Goal: Task Accomplishment & Management: Complete application form

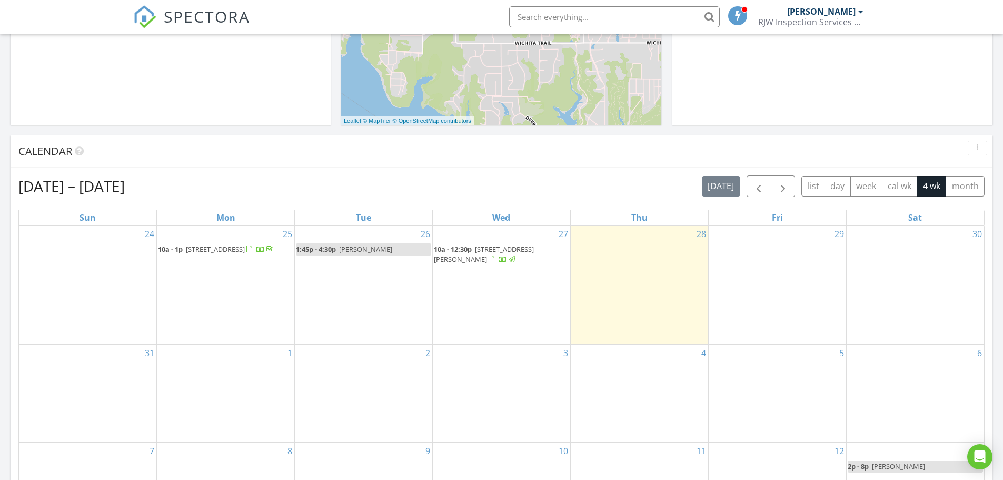
scroll to position [364, 0]
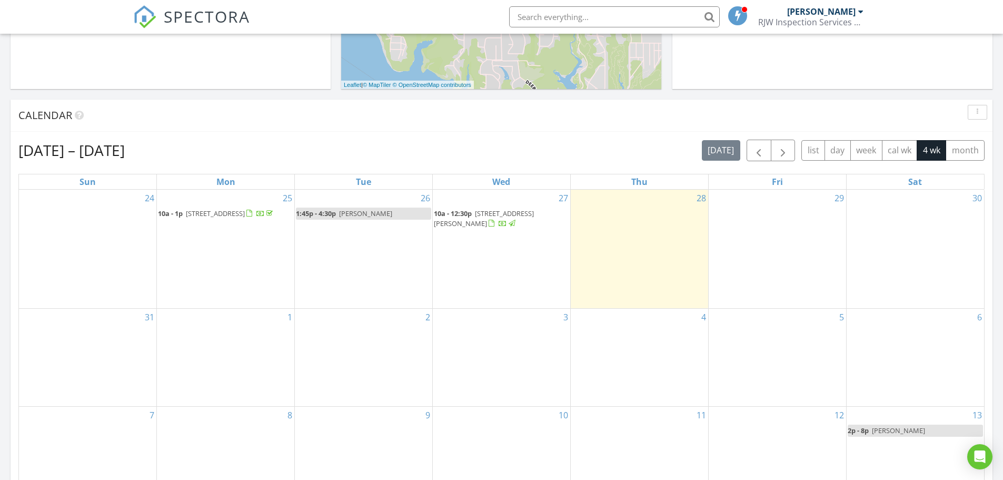
click at [779, 221] on div "29" at bounding box center [776, 248] width 137 height 118
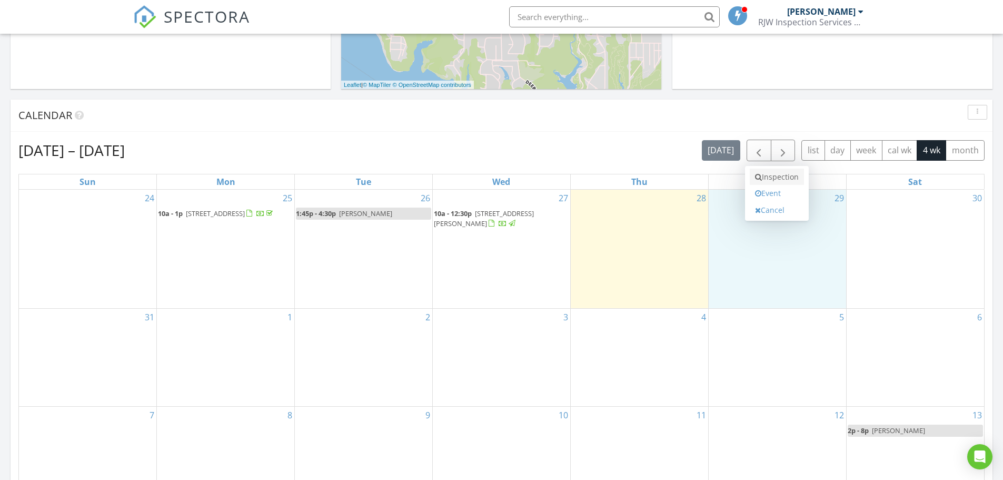
click at [766, 178] on link "Inspection" at bounding box center [777, 176] width 54 height 17
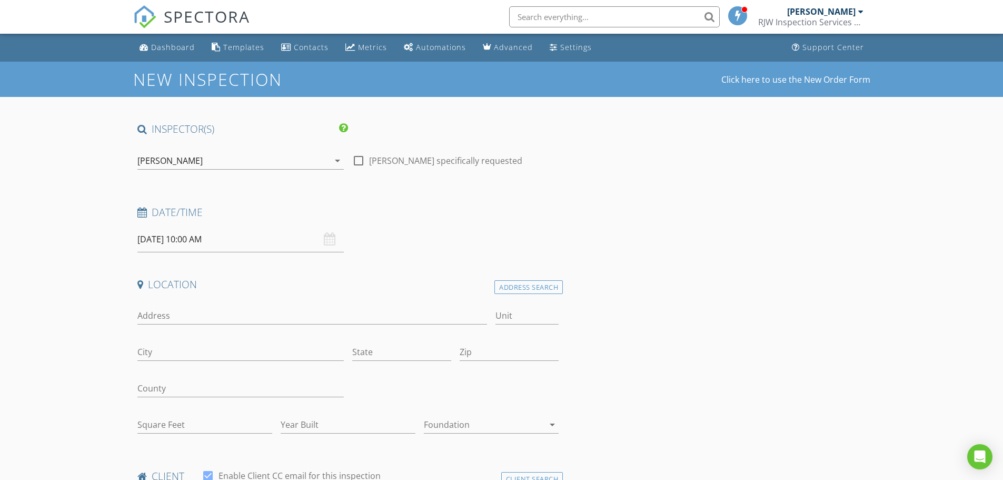
click at [361, 161] on div at bounding box center [358, 161] width 18 height 18
checkbox input "true"
click at [200, 318] on input "Address" at bounding box center [312, 315] width 350 height 17
type input "3904 Rochelle"
click at [511, 285] on div "Address Search" at bounding box center [528, 287] width 68 height 14
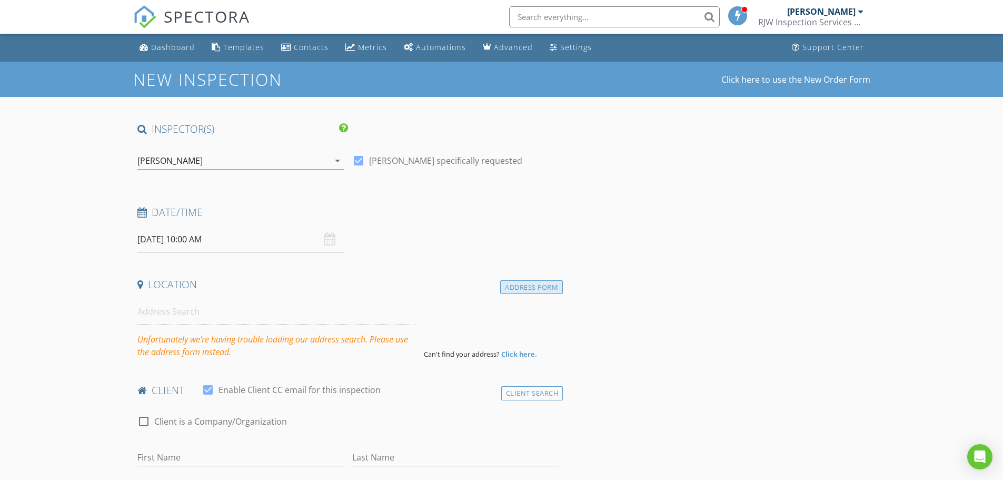
click at [531, 293] on div "Address Form" at bounding box center [531, 287] width 63 height 14
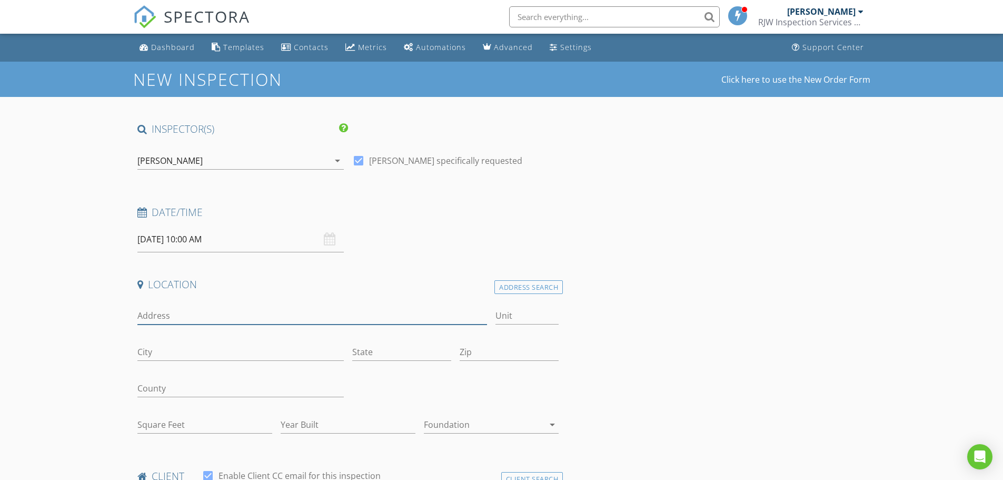
click at [241, 318] on input "Address" at bounding box center [312, 315] width 350 height 17
type input "3904 Rochelle Dr."
click at [222, 354] on input "City" at bounding box center [240, 351] width 206 height 17
type input "Dallas"
click at [368, 356] on input "State" at bounding box center [401, 351] width 99 height 17
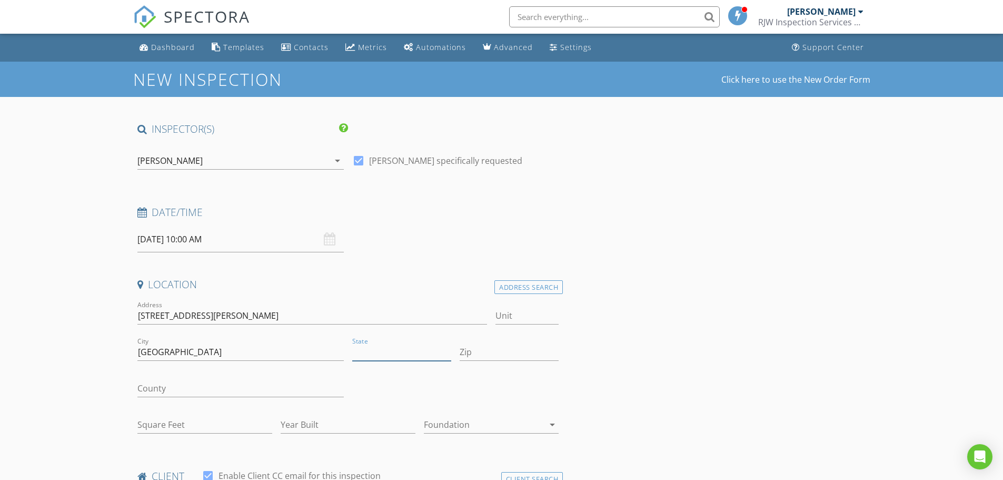
type input "[GEOGRAPHIC_DATA]"
click at [495, 343] on input "Zip" at bounding box center [509, 351] width 99 height 17
type input "75220"
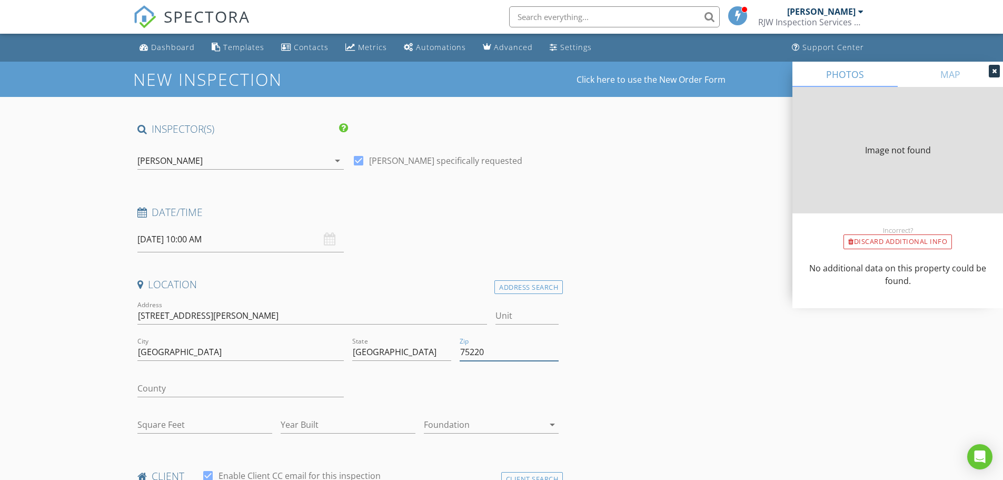
type input "2566"
type input "1951"
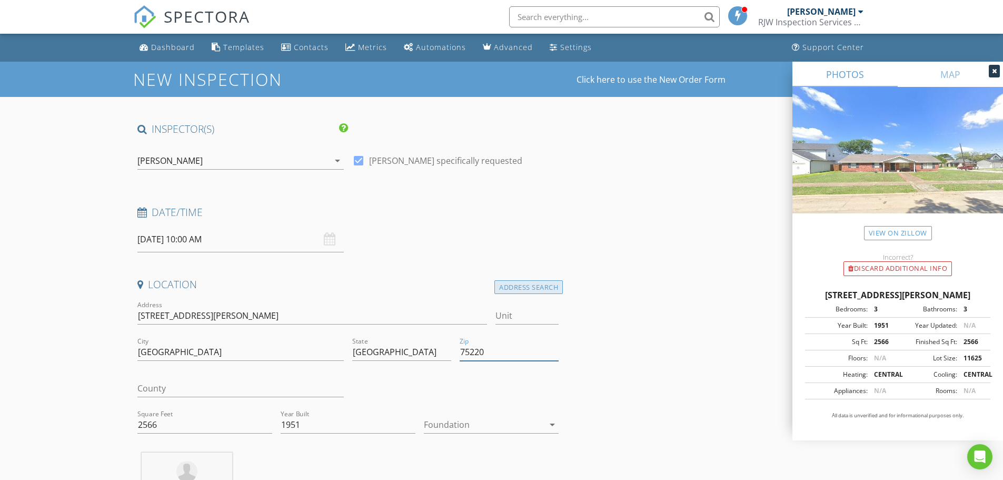
type input "75220"
click at [527, 283] on div "Address Search" at bounding box center [528, 287] width 68 height 14
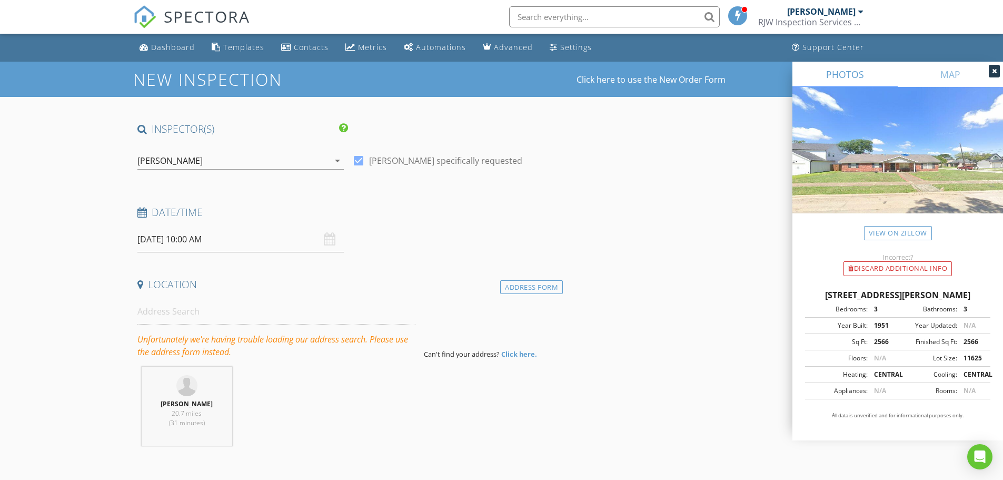
click at [512, 352] on strong "Click here." at bounding box center [519, 353] width 36 height 9
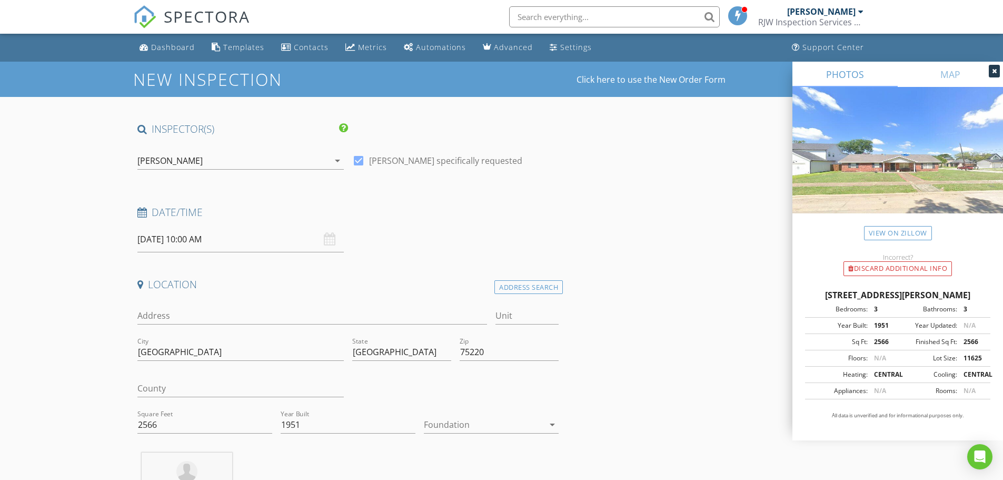
click at [551, 424] on icon "arrow_drop_down" at bounding box center [552, 424] width 13 height 13
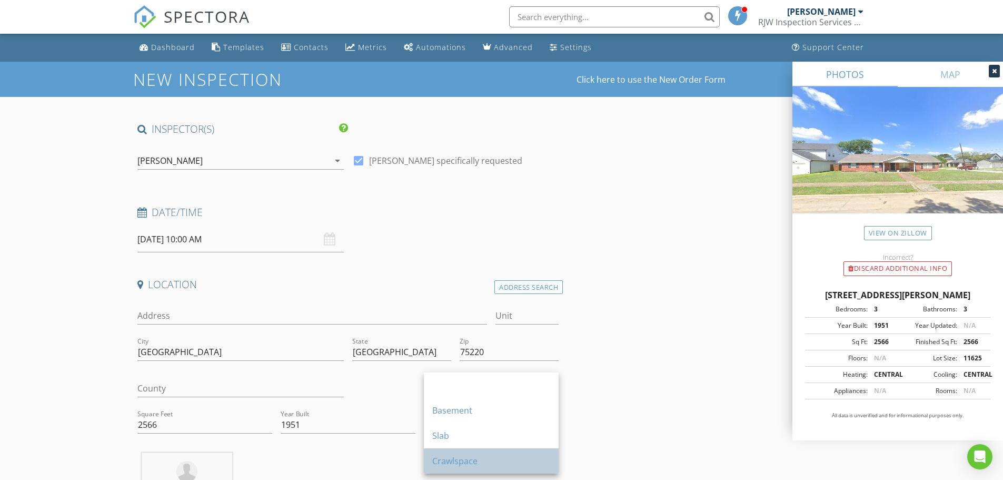
click at [525, 463] on div "Crawlspace" at bounding box center [491, 460] width 118 height 13
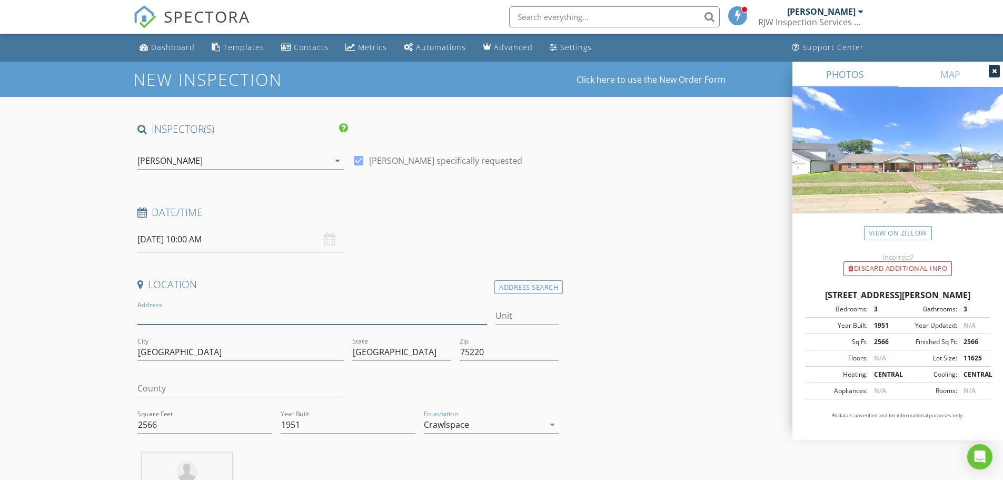
click at [211, 314] on input "Address" at bounding box center [312, 315] width 350 height 17
type input "3904"
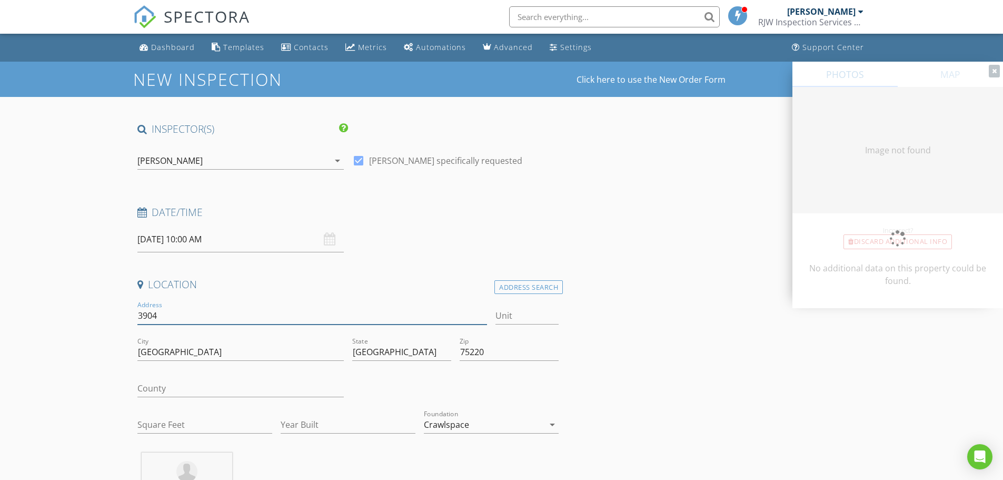
type input "[STREET_ADDRESS][PERSON_NAME]"
type input "0"
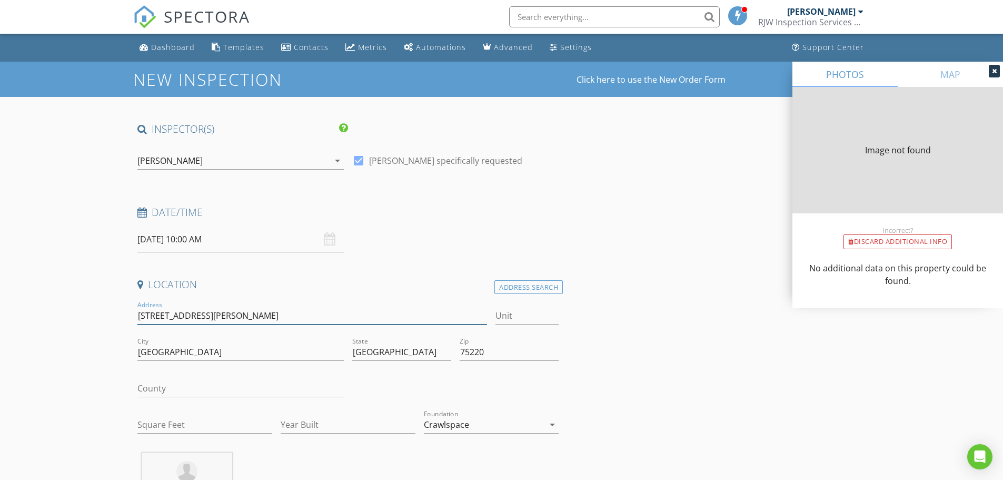
type input "2566"
type input "1951"
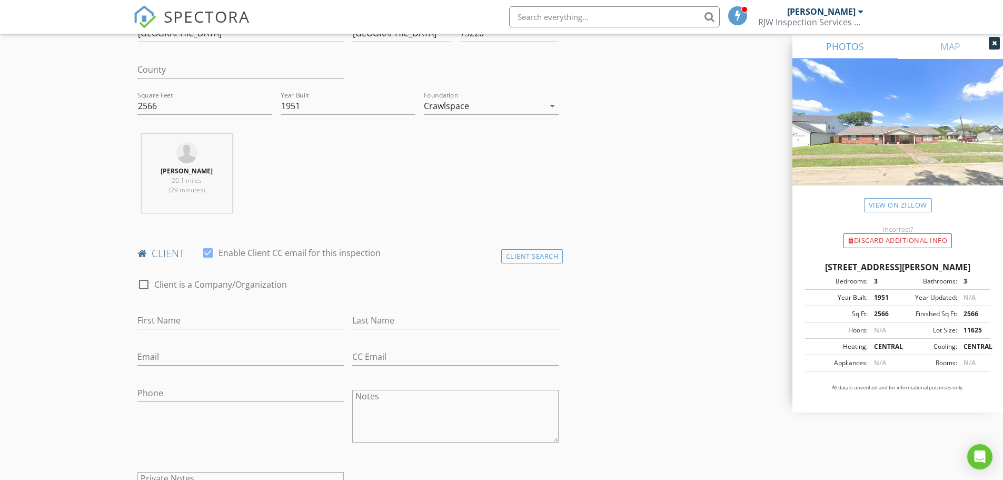
scroll to position [341, 0]
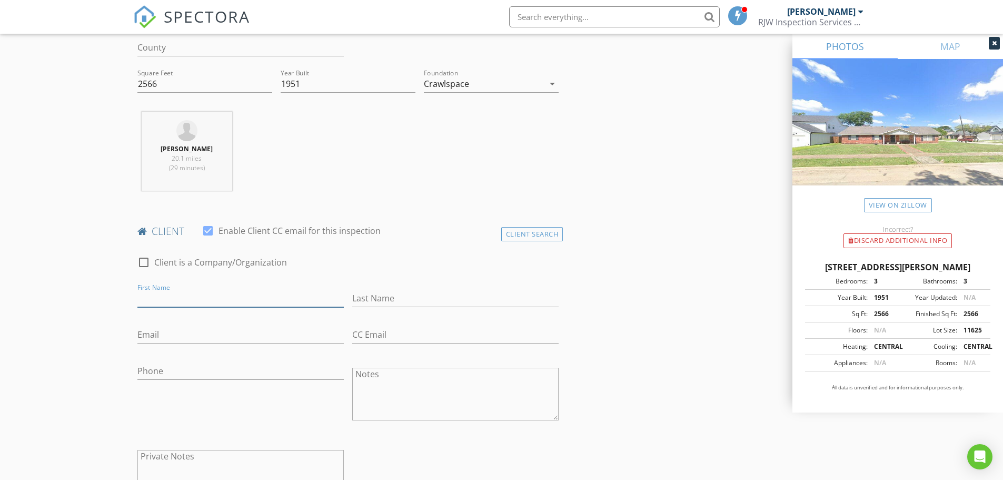
click at [214, 303] on input "First Name" at bounding box center [240, 297] width 206 height 17
type input "T"
click at [143, 260] on div at bounding box center [144, 262] width 18 height 18
checkbox input "true"
click at [160, 297] on input "Enable Client CC email for this inspection" at bounding box center [348, 297] width 422 height 17
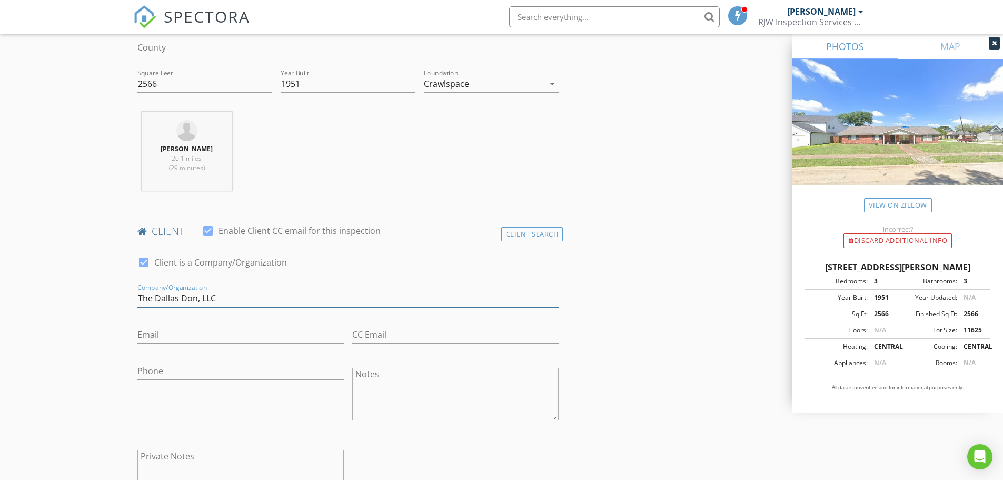
type input "The Dallas Don, LLC"
click at [218, 342] on input "Email" at bounding box center [240, 334] width 206 height 17
type input "[EMAIL_ADDRESS][DOMAIN_NAME]"
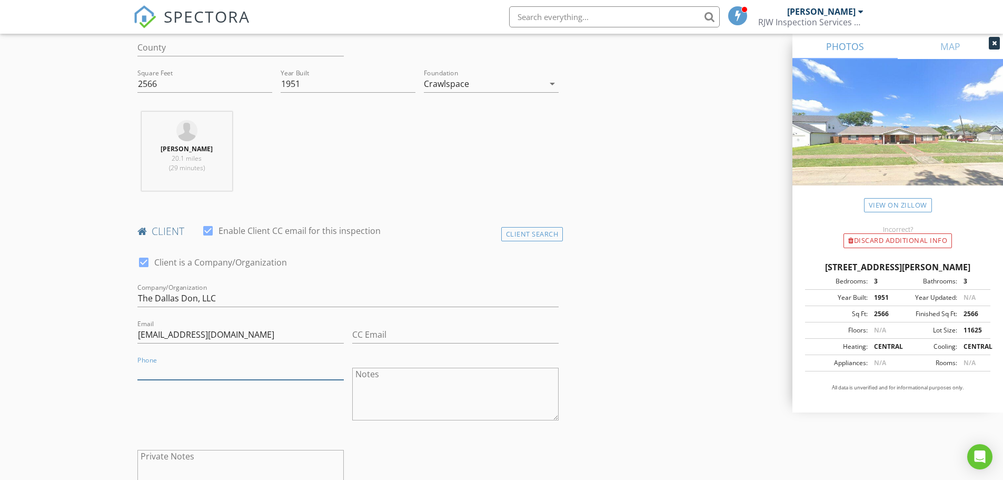
click at [222, 372] on input "Phone" at bounding box center [240, 370] width 206 height 17
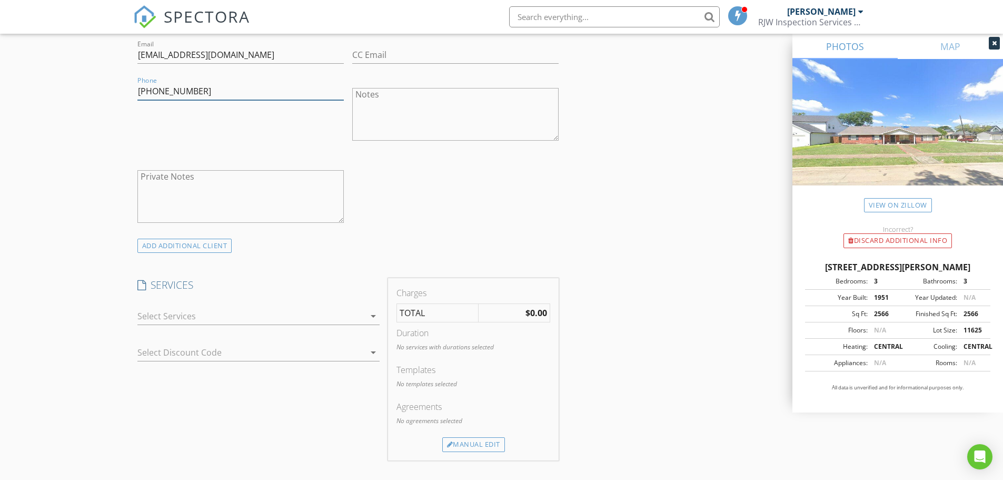
scroll to position [640, 0]
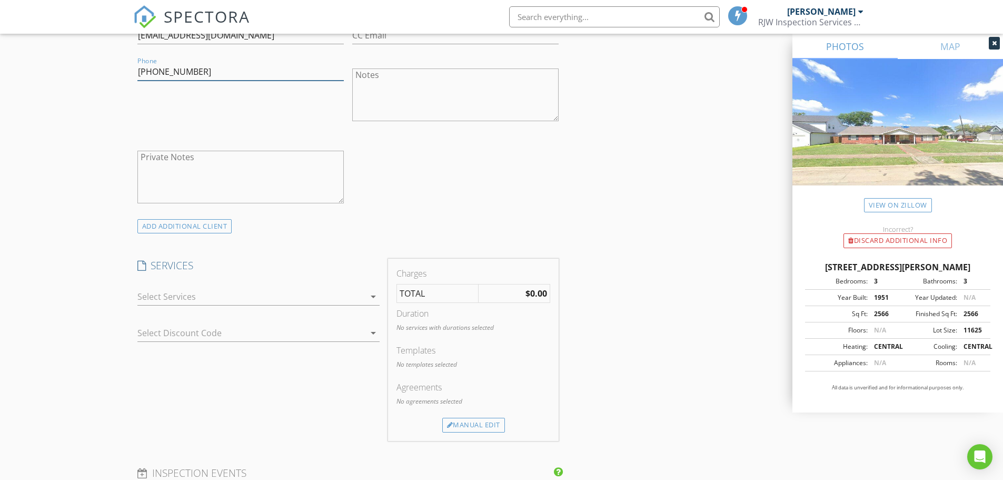
type input "[PHONE_NUMBER]"
click at [372, 296] on icon "arrow_drop_down" at bounding box center [373, 296] width 13 height 13
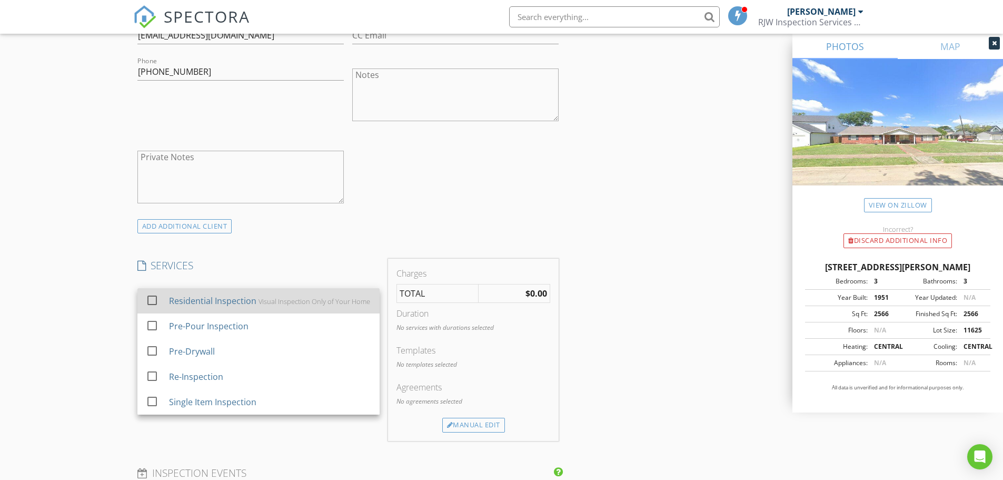
click at [244, 299] on div "Residential Inspection" at bounding box center [211, 300] width 87 height 13
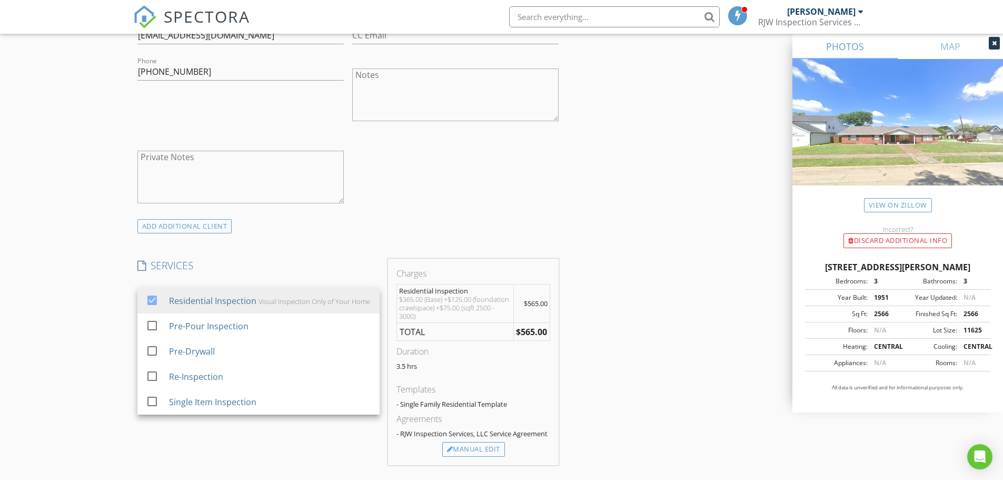
click at [584, 199] on div "INSPECTOR(S) check_box Reese Williams PRIMARY Reese Williams arrow_drop_down ch…" at bounding box center [501, 376] width 737 height 1786
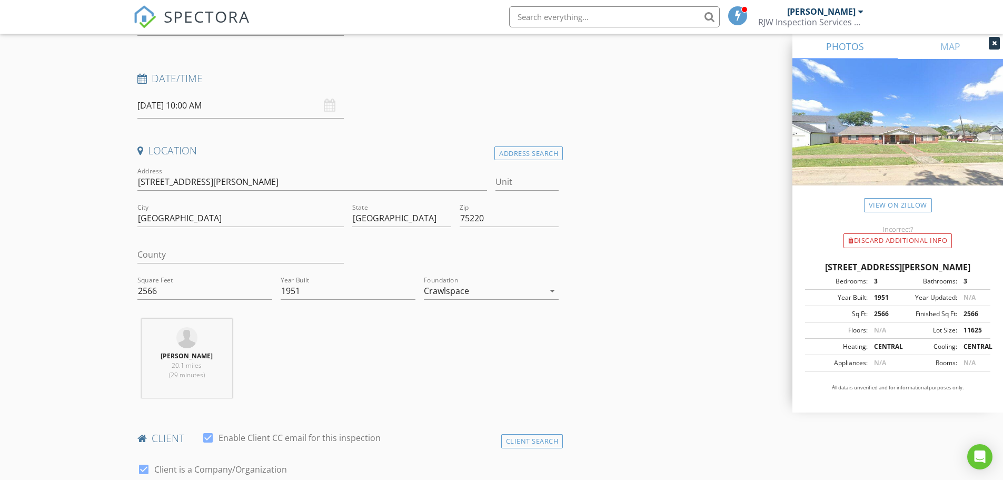
scroll to position [171, 0]
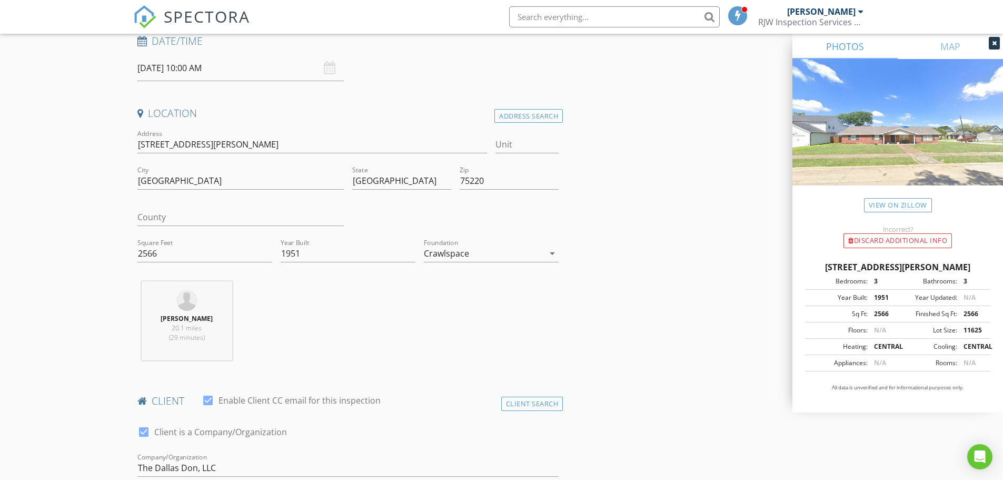
click at [552, 253] on icon "arrow_drop_down" at bounding box center [552, 253] width 13 height 13
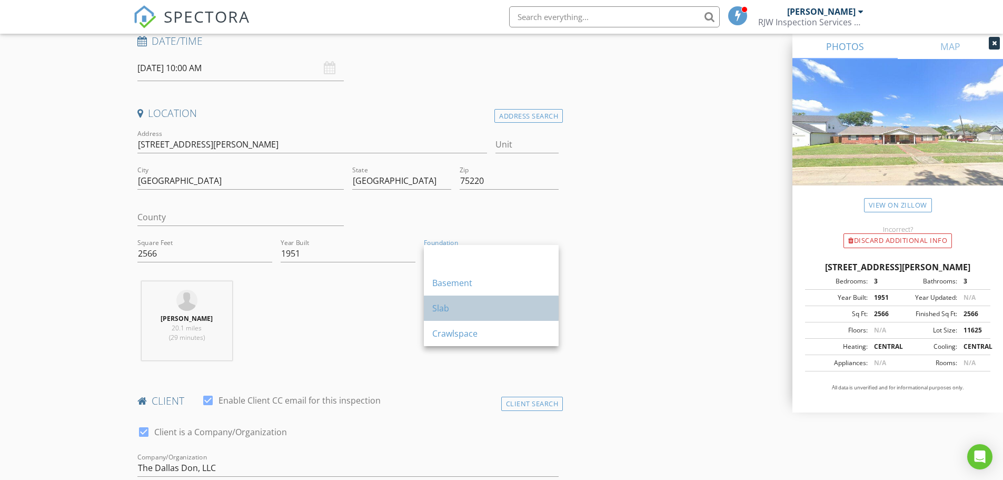
click at [460, 308] on div "Slab" at bounding box center [491, 308] width 118 height 13
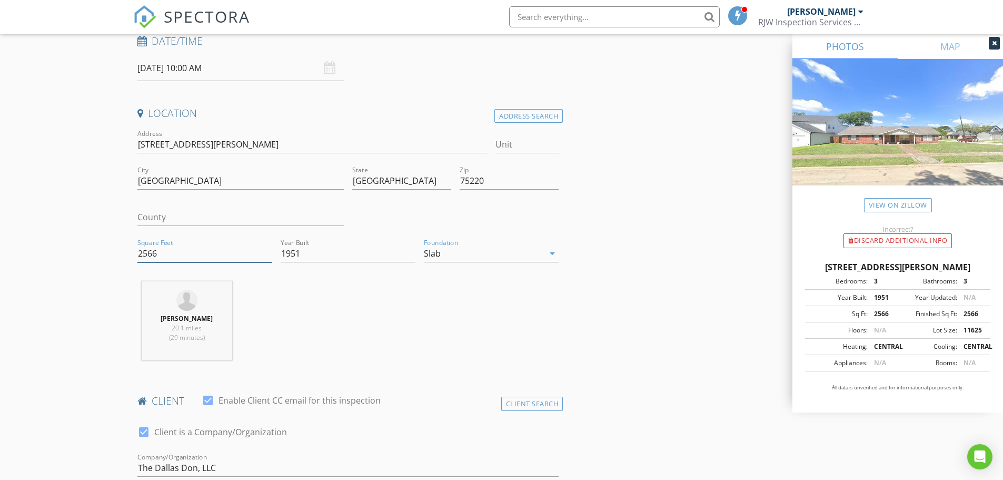
click at [172, 255] on input "2566" at bounding box center [204, 253] width 135 height 17
type input "2"
type input "5500"
click at [324, 253] on input "1951" at bounding box center [348, 253] width 135 height 17
type input "1"
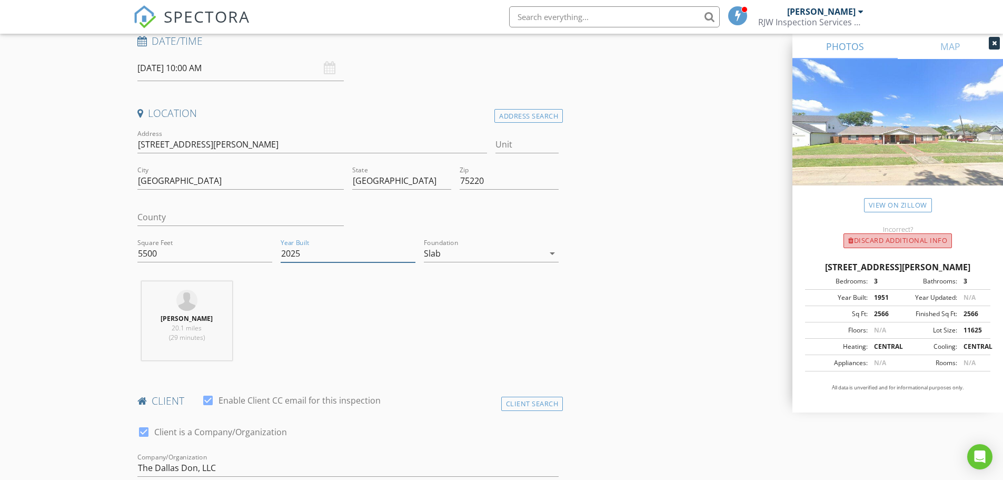
type input "2025"
click at [913, 241] on div "Discard Additional info" at bounding box center [897, 240] width 108 height 15
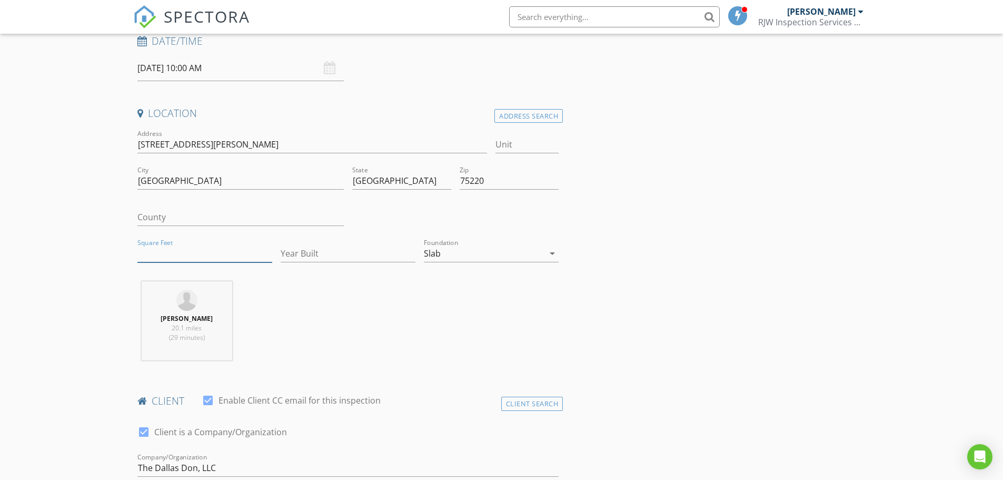
click at [203, 251] on input "Square Feet" at bounding box center [204, 253] width 135 height 17
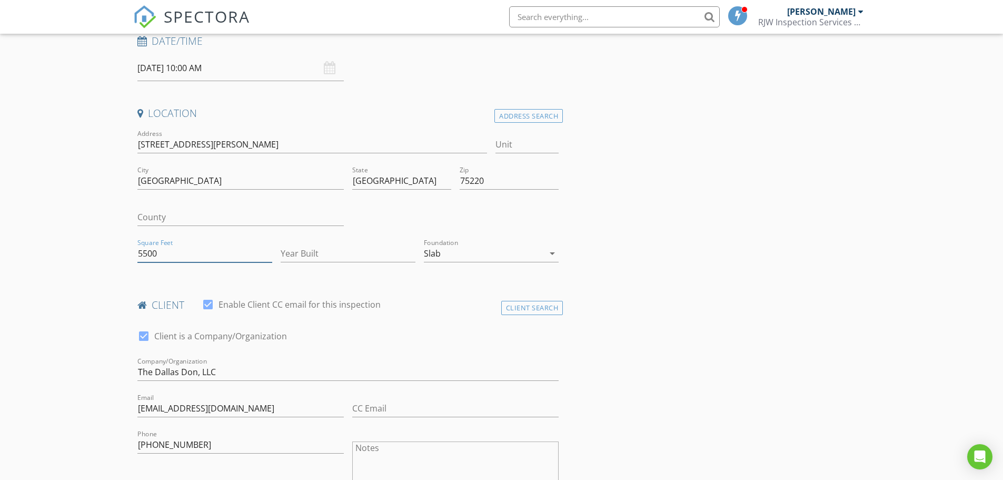
type input "5500"
click at [324, 250] on input "Year Built" at bounding box center [348, 253] width 135 height 17
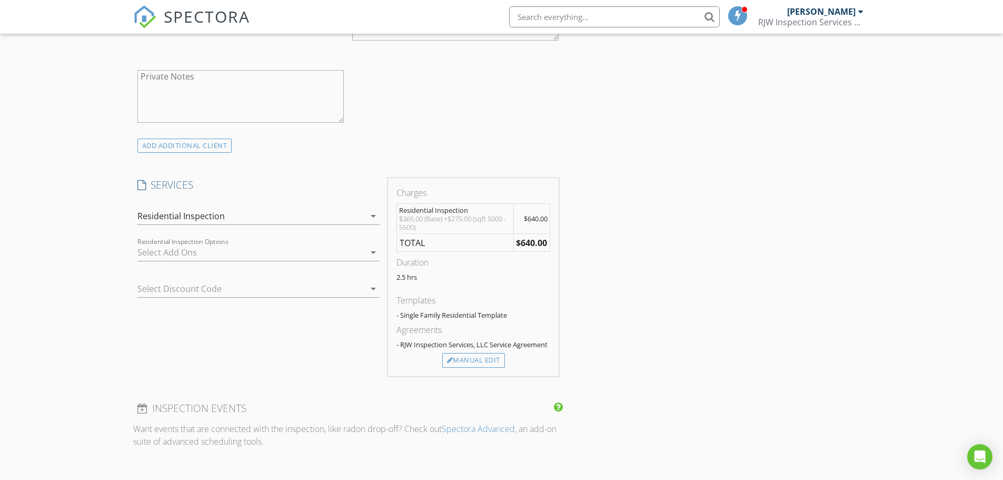
scroll to position [637, 0]
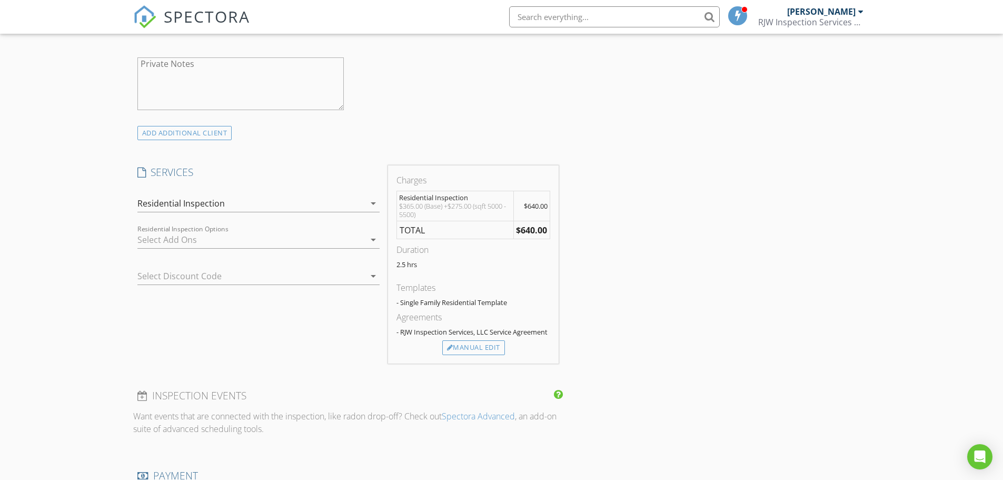
type input "2025"
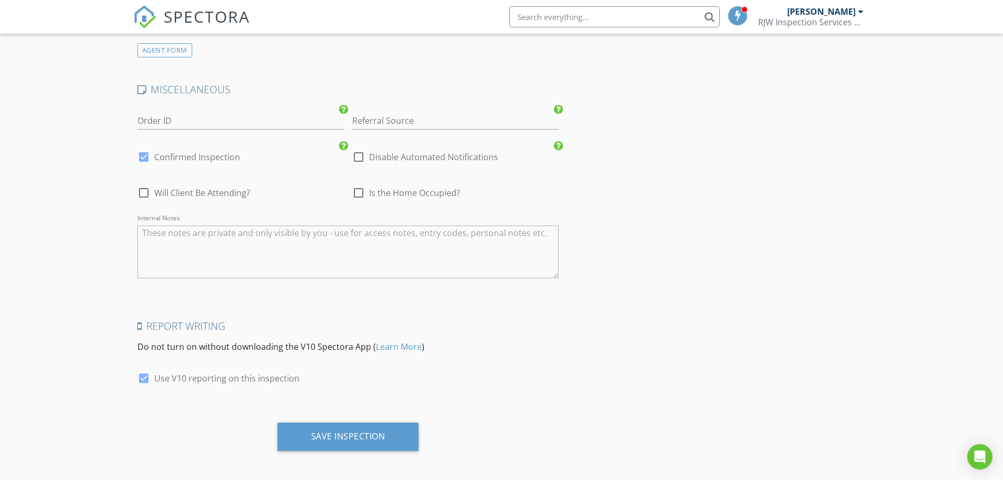
scroll to position [1350, 0]
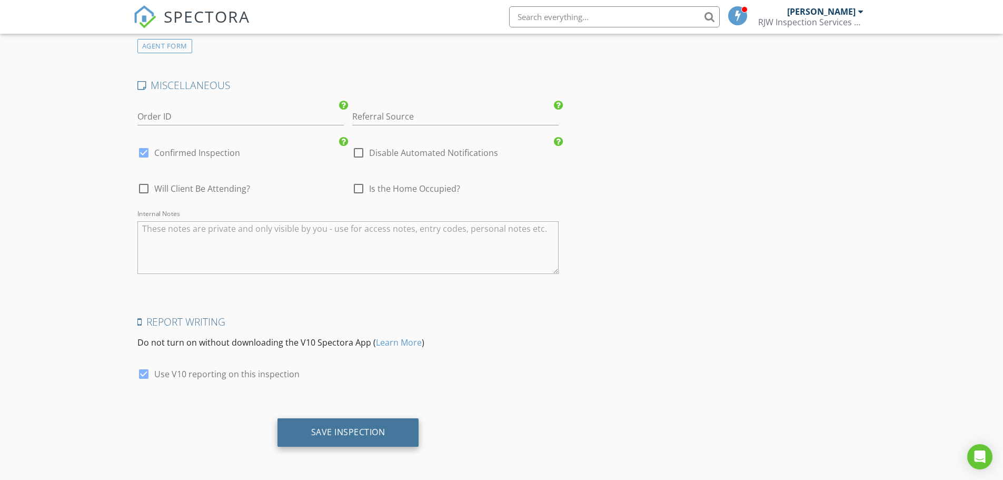
click at [377, 430] on div "Save Inspection" at bounding box center [348, 431] width 74 height 11
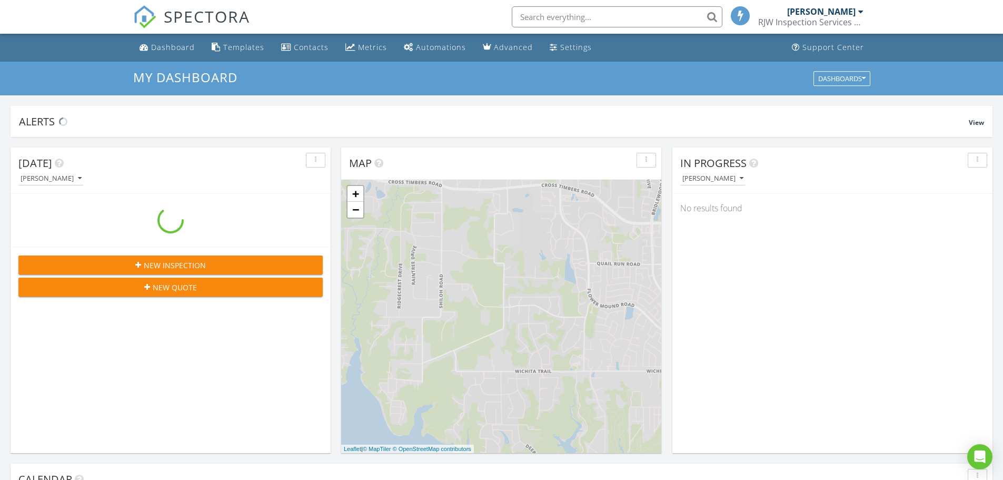
scroll to position [974, 1019]
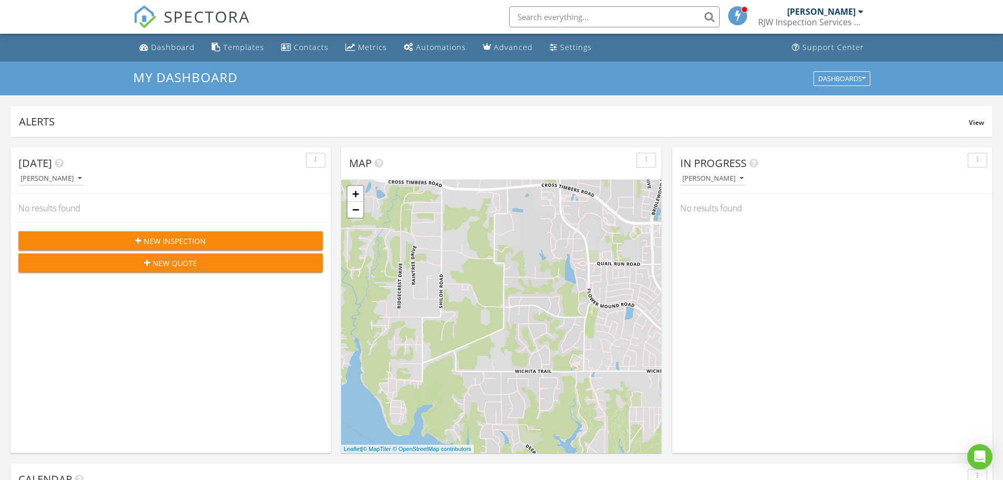
click at [860, 11] on div at bounding box center [860, 11] width 5 height 8
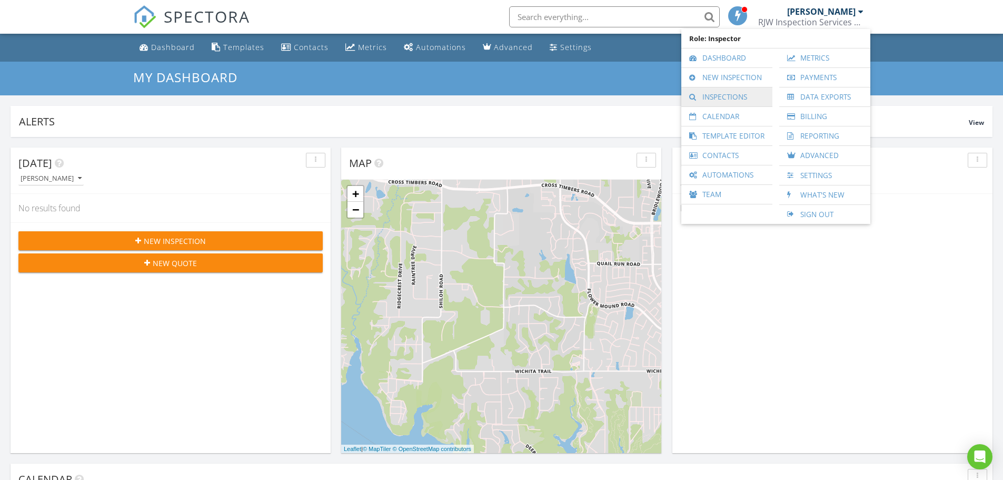
click at [753, 99] on link "Inspections" at bounding box center [726, 96] width 81 height 19
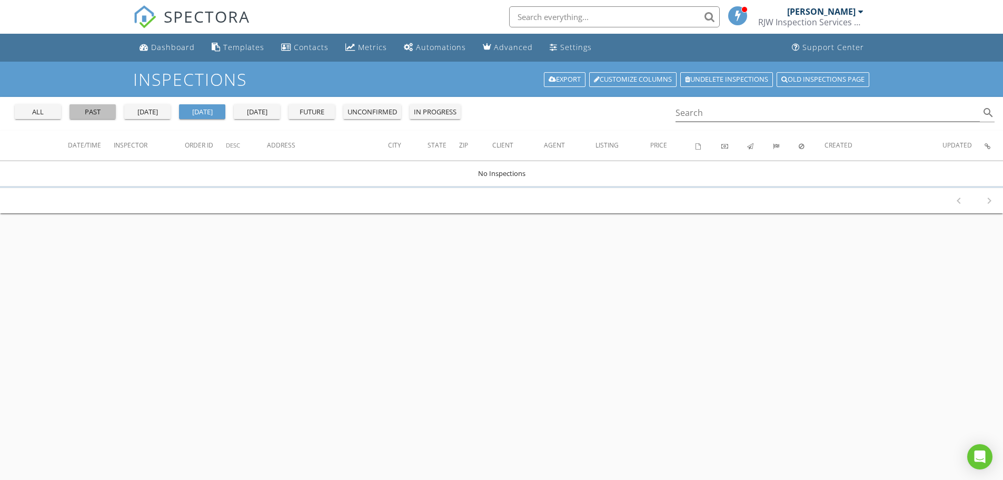
click at [99, 115] on div "past" at bounding box center [93, 112] width 38 height 11
click at [712, 117] on input "Search" at bounding box center [827, 112] width 305 height 17
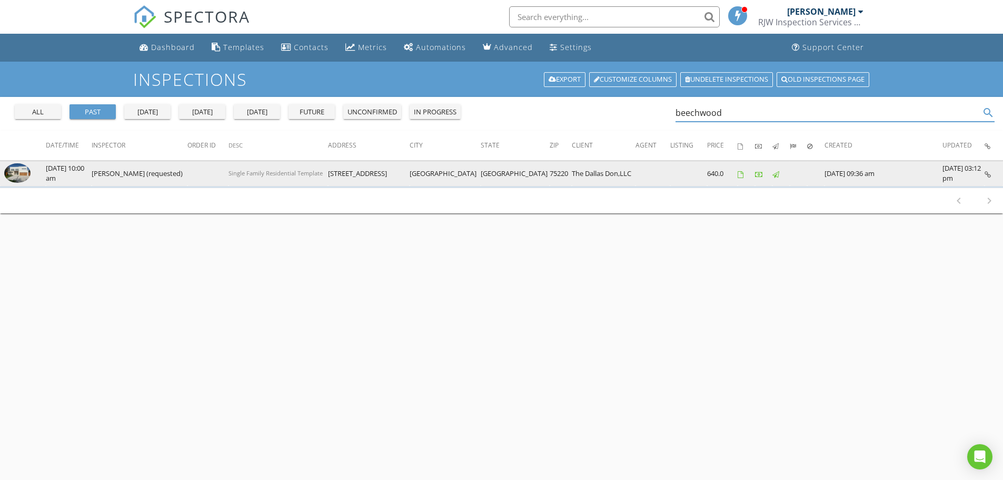
type input "beechwood"
click at [19, 174] on img at bounding box center [17, 173] width 26 height 20
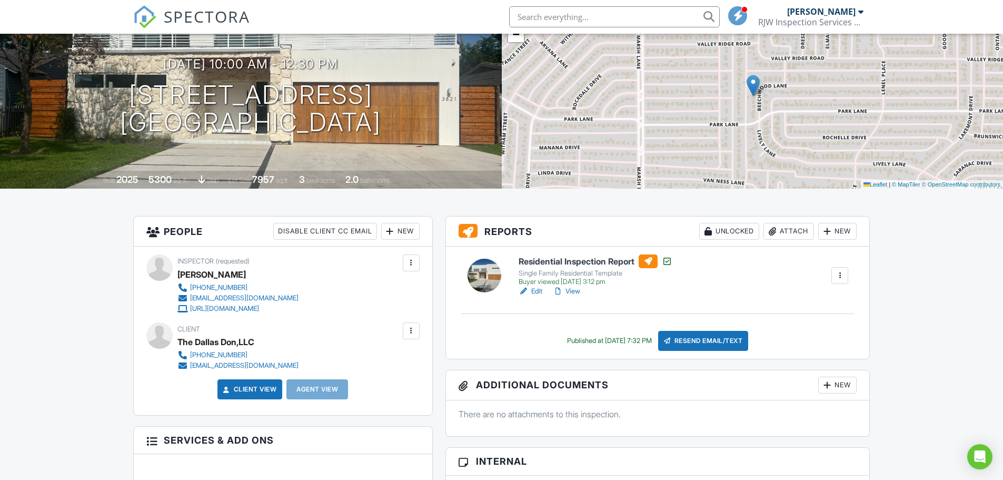
scroll to position [86, 0]
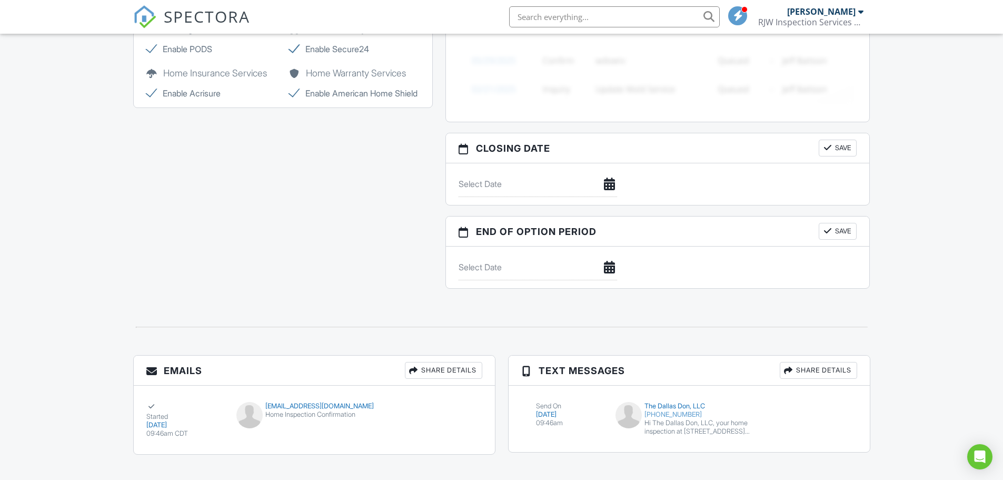
scroll to position [886, 0]
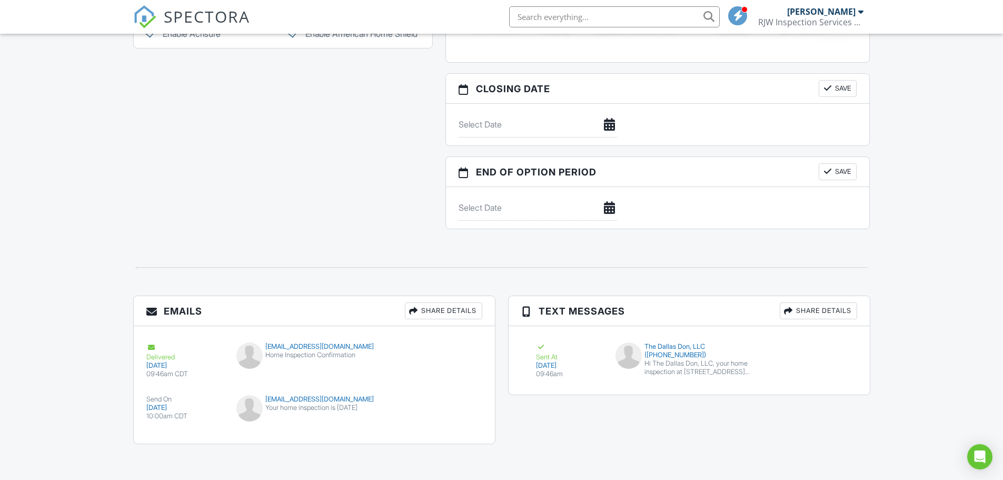
scroll to position [935, 0]
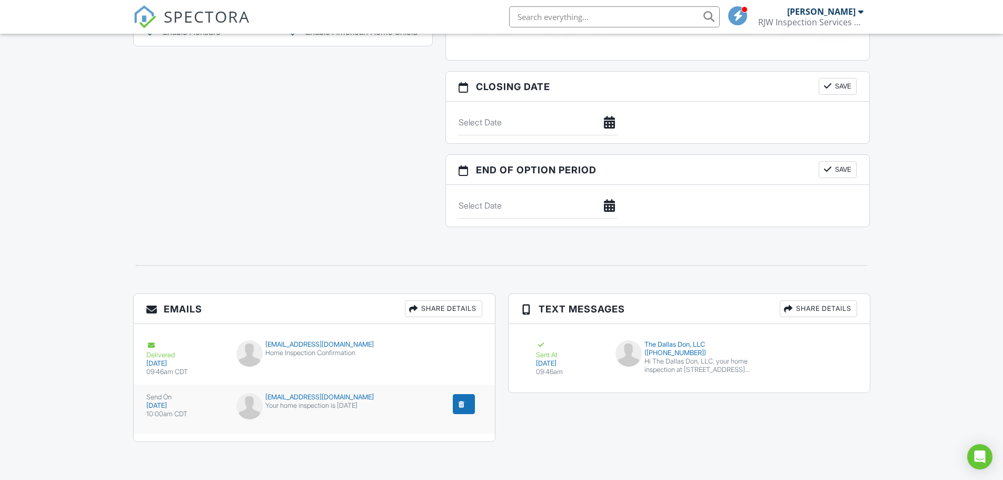
click at [464, 400] on div "submit" at bounding box center [461, 403] width 11 height 11
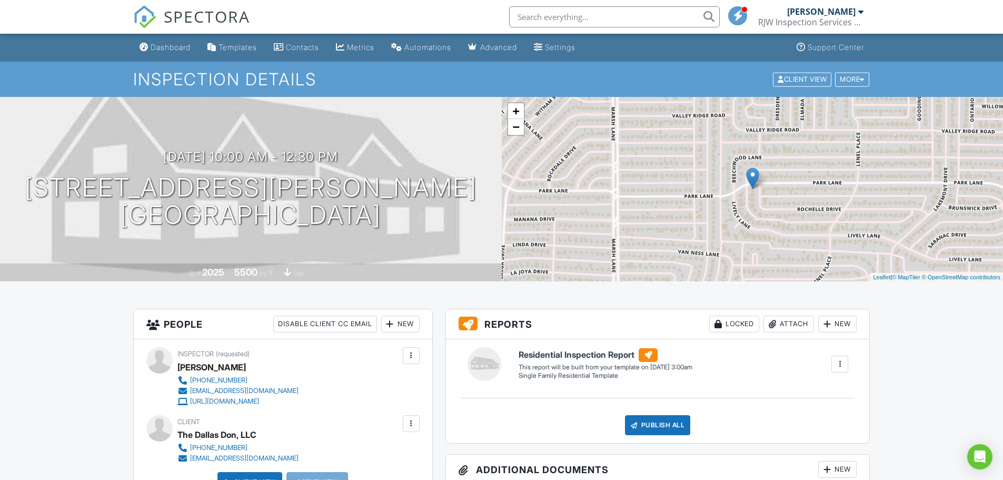
click at [861, 9] on div at bounding box center [860, 11] width 5 height 8
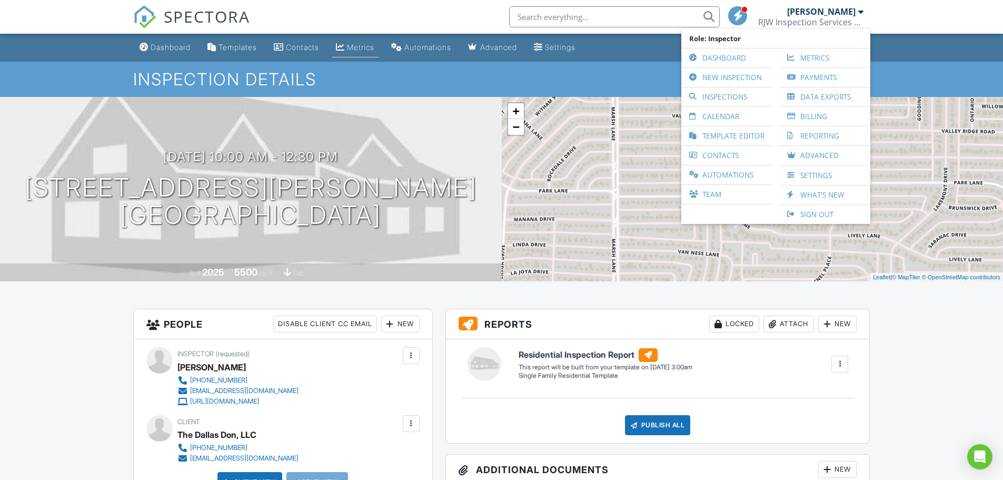
click at [354, 50] on link "Metrics" at bounding box center [355, 47] width 47 height 19
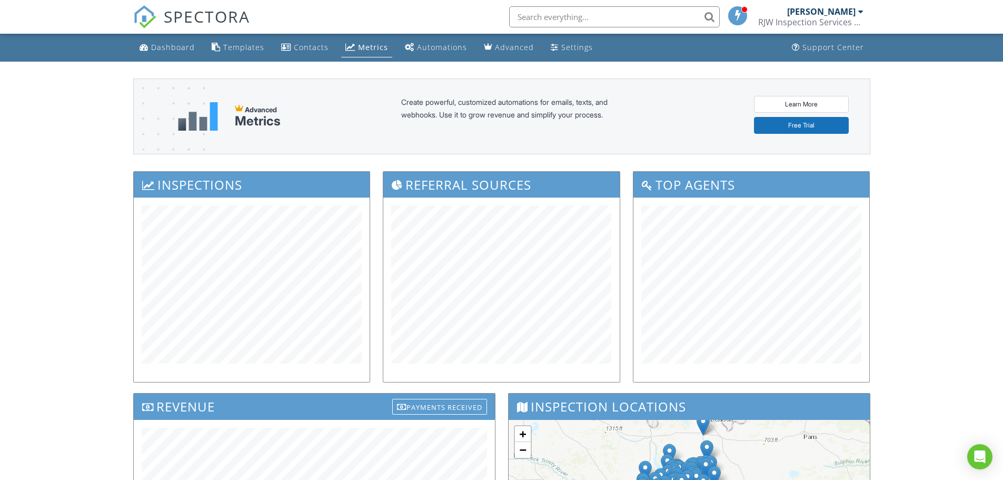
click at [860, 12] on div at bounding box center [860, 11] width 5 height 8
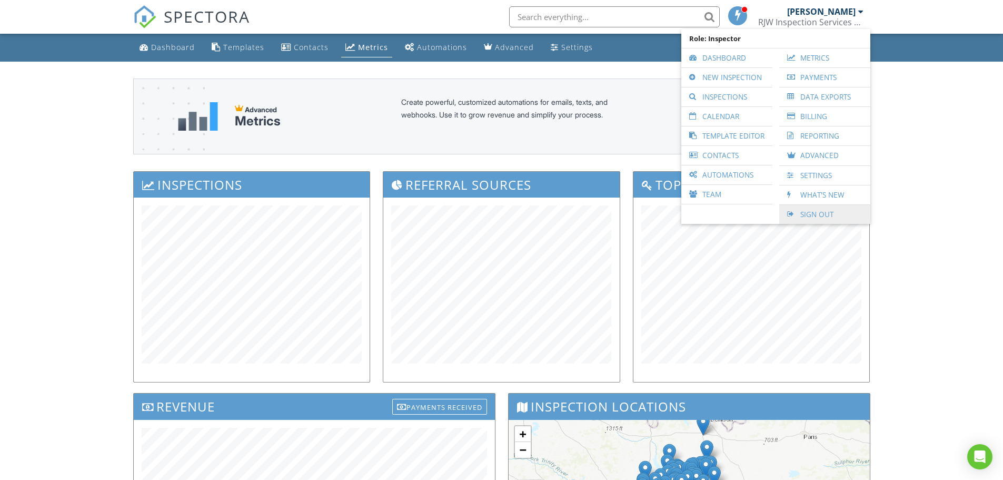
click at [818, 217] on link "Sign Out" at bounding box center [824, 214] width 81 height 19
